Goal: Find specific page/section: Find specific page/section

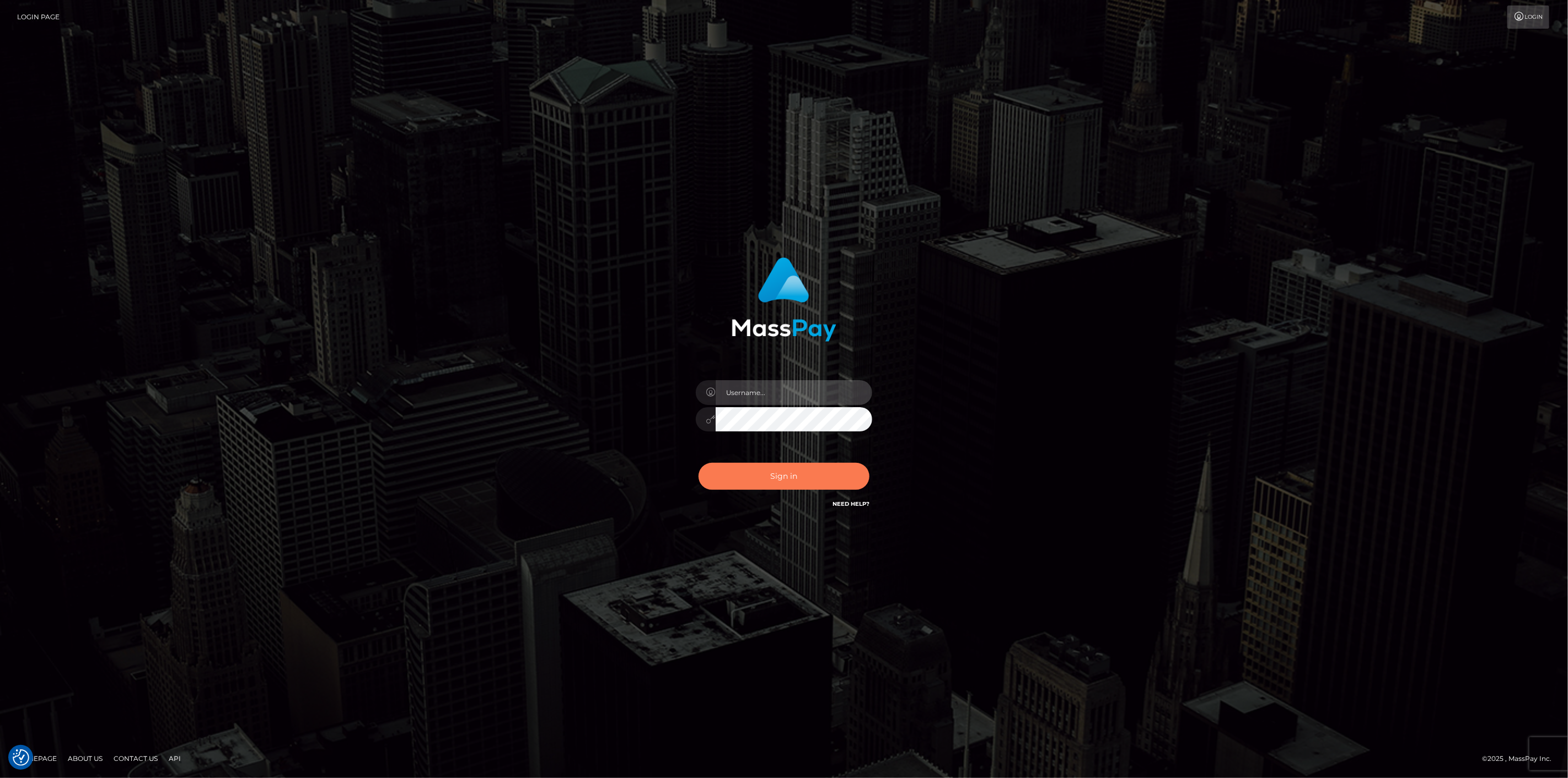
type input "scott.cm"
click at [794, 464] on button "Sign in" at bounding box center [784, 477] width 171 height 27
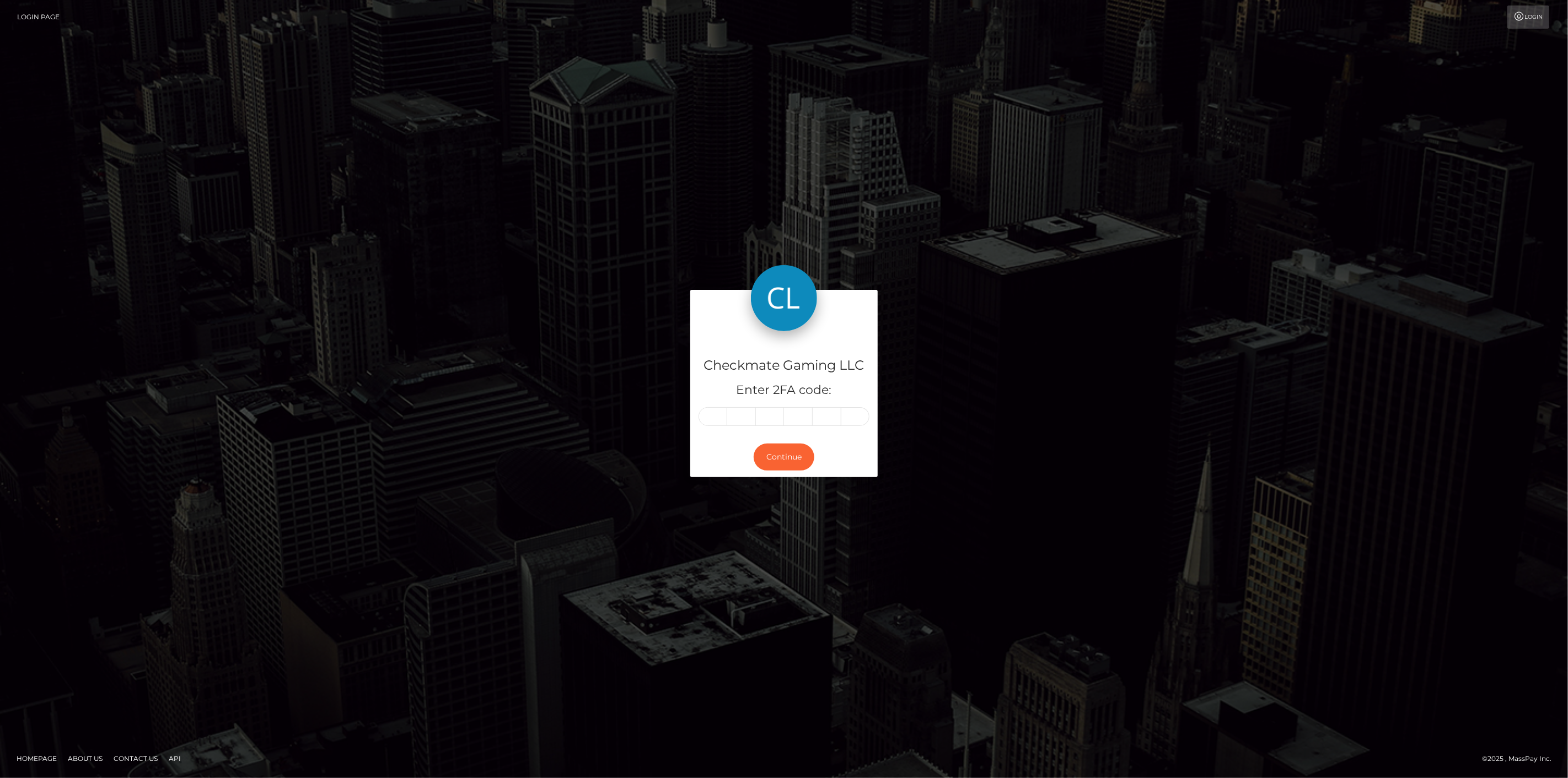
click at [715, 421] on input "text" at bounding box center [713, 416] width 28 height 18
type input "8"
type input "0"
type input "3"
type input "5"
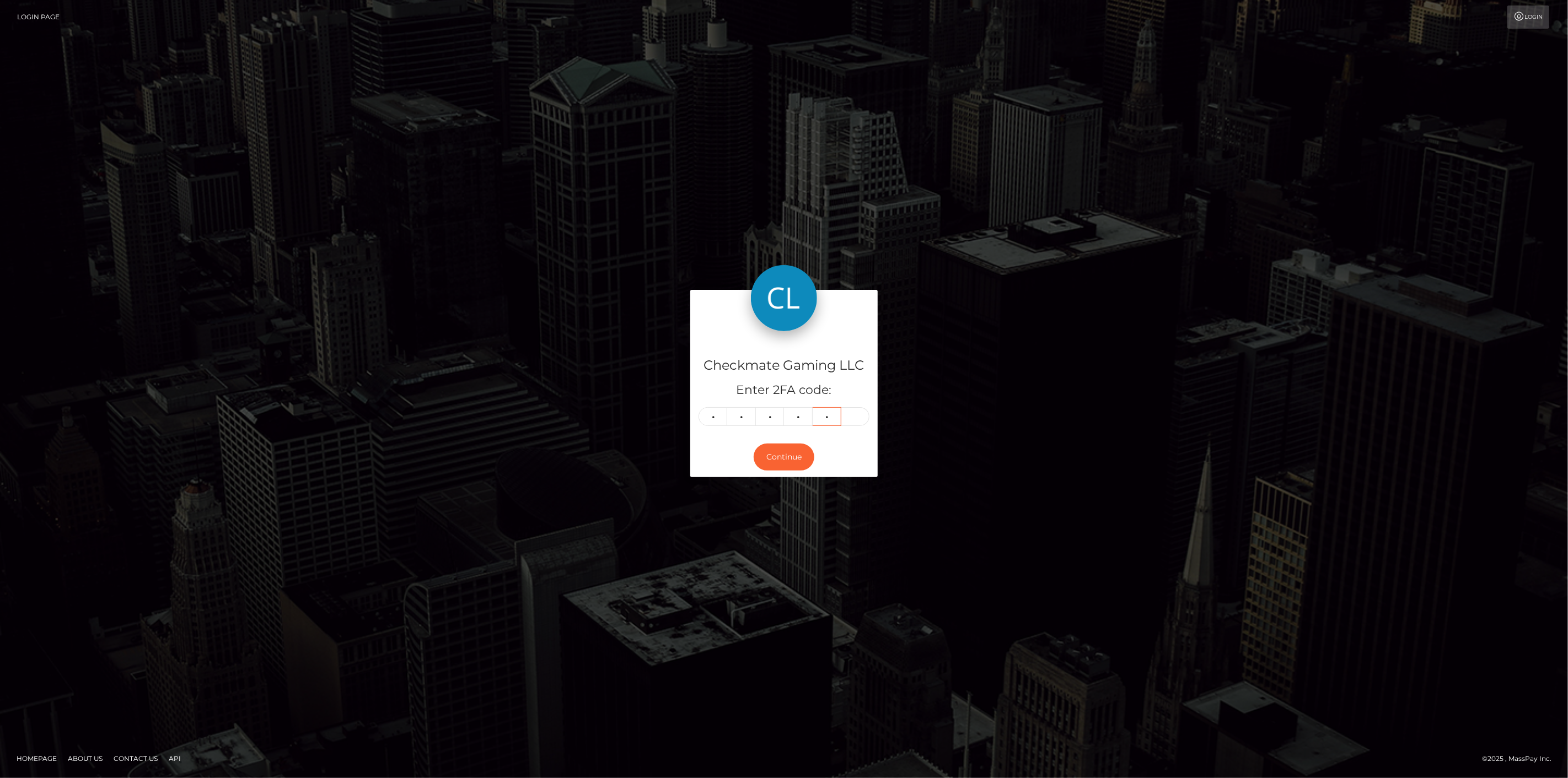
type input "1"
type input "3"
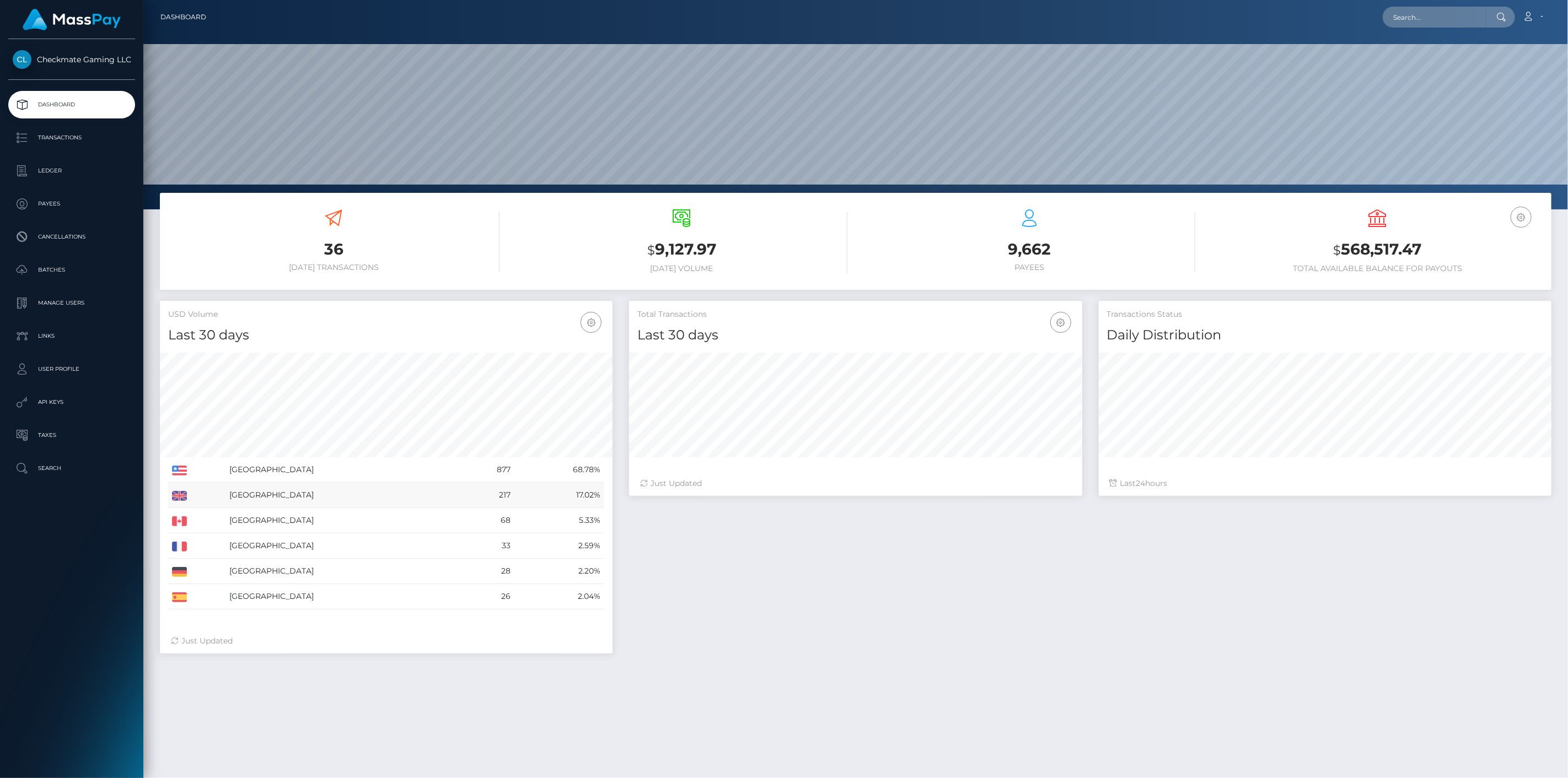
scroll to position [195, 453]
click at [57, 215] on link "Payees" at bounding box center [71, 204] width 126 height 28
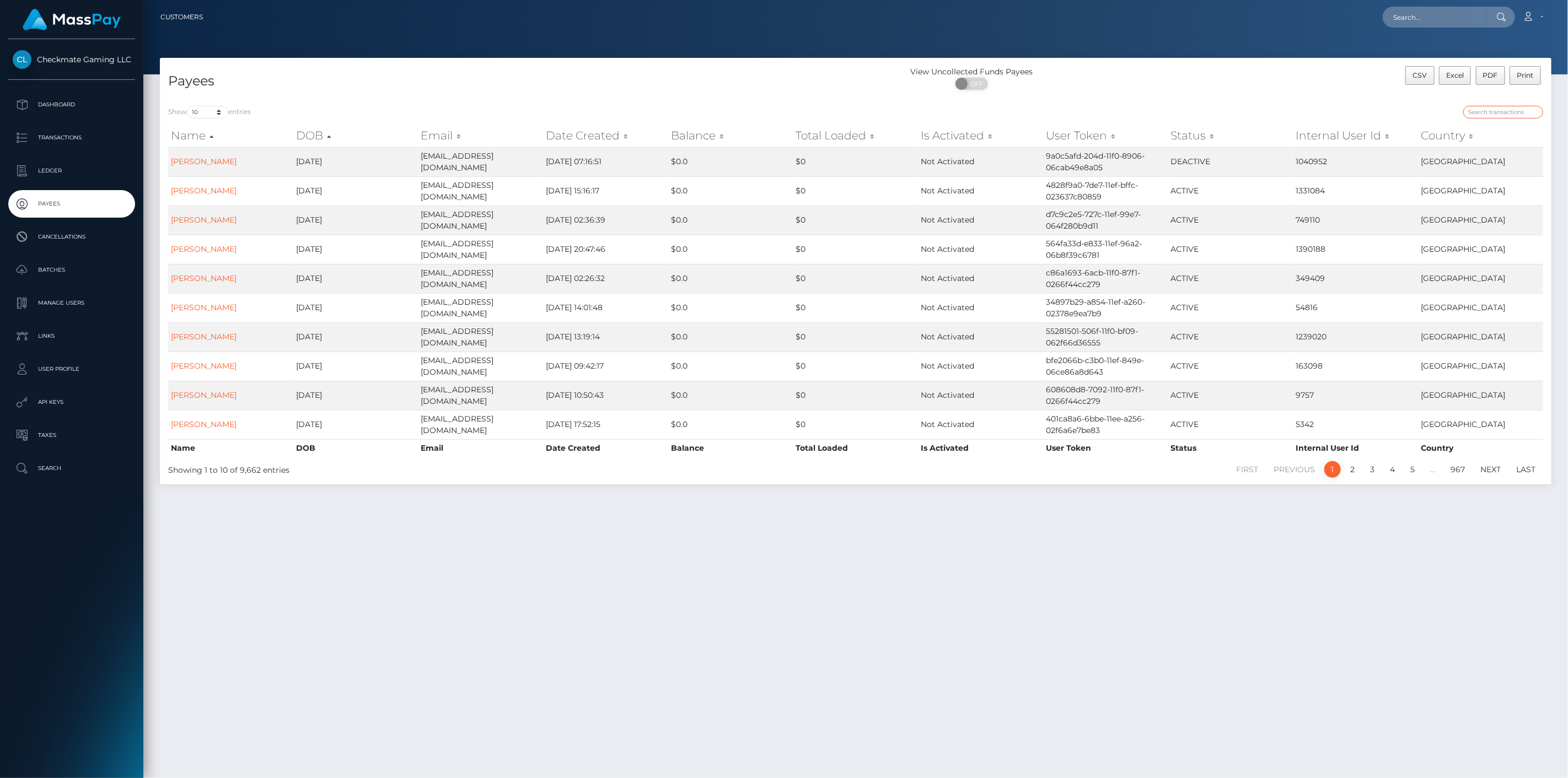
click at [1529, 107] on input "search" at bounding box center [1503, 111] width 80 height 13
paste input "375764"
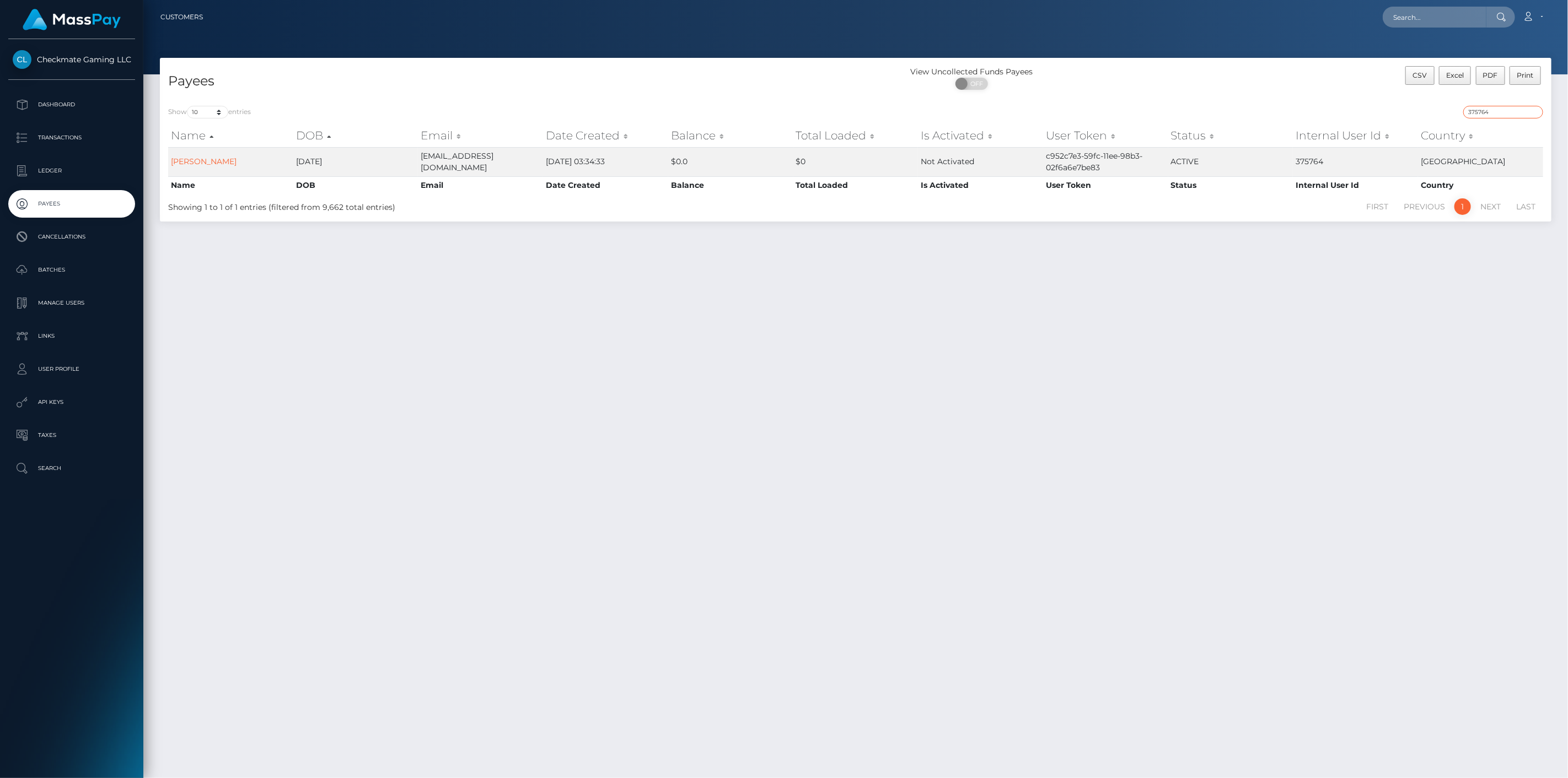
click at [1489, 112] on input "375764" at bounding box center [1503, 111] width 80 height 13
paste input "1078563"
type input "1078563"
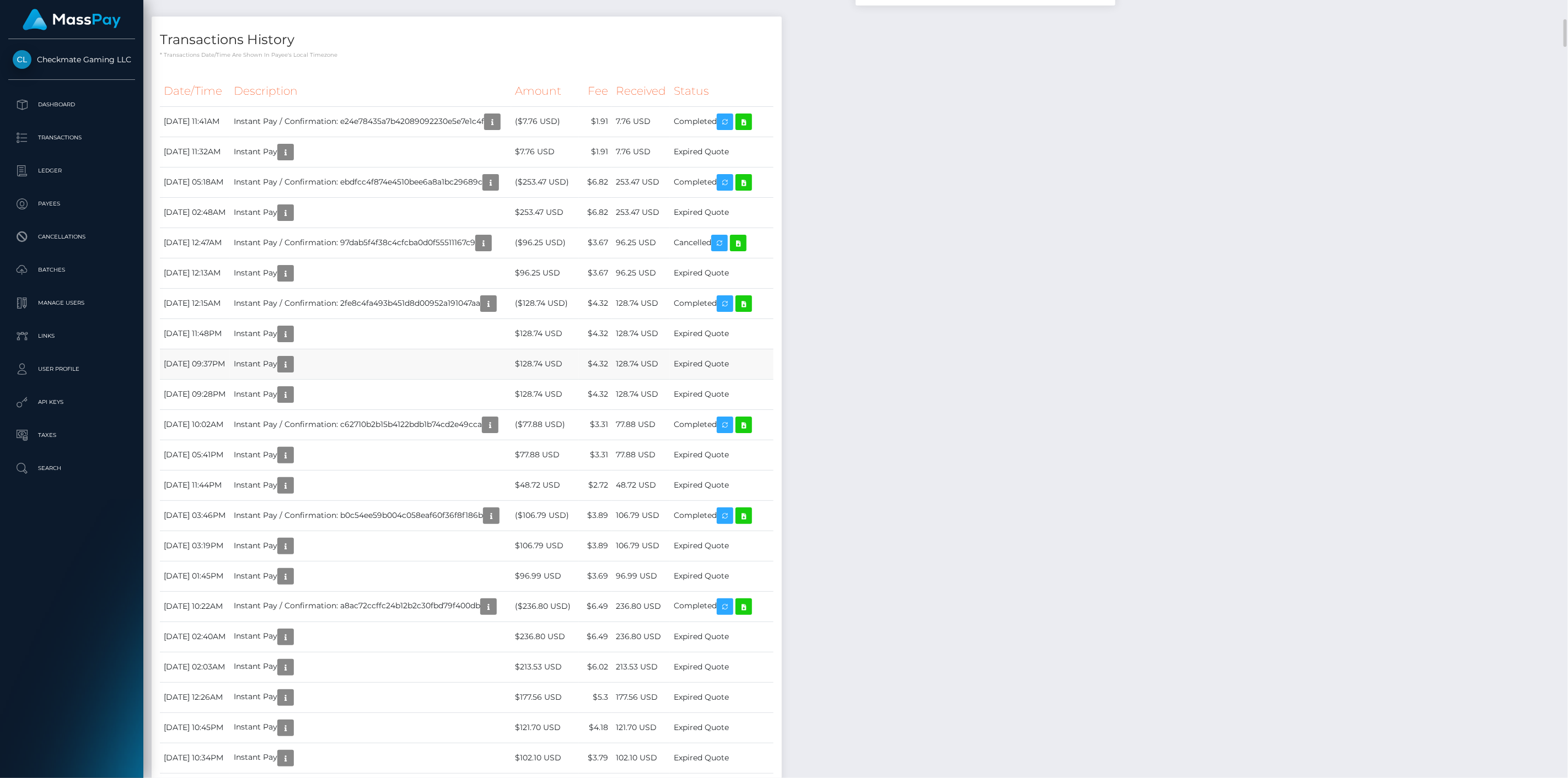
scroll to position [132, 453]
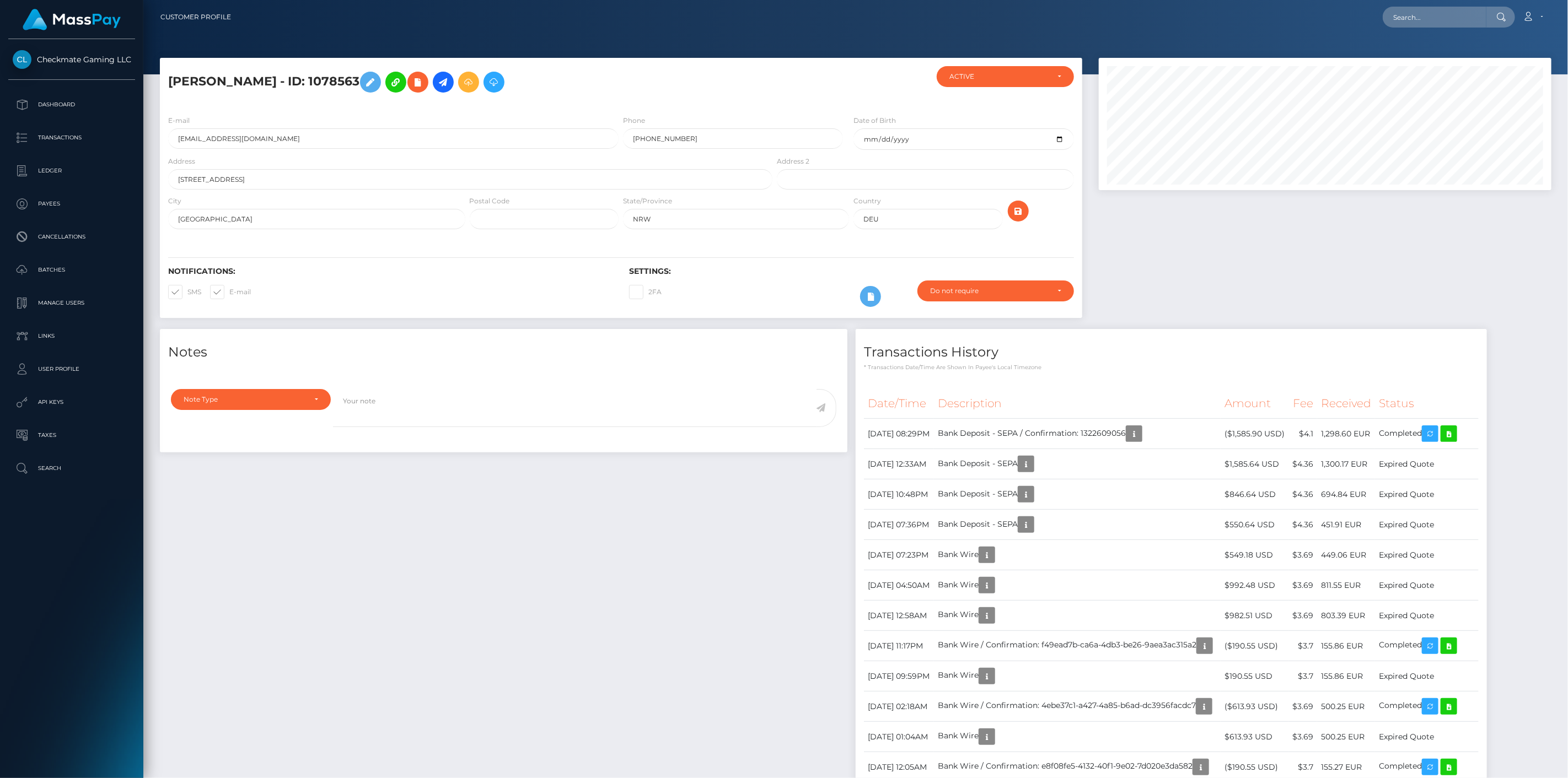
scroll to position [132, 453]
